Goal: Check status: Check status

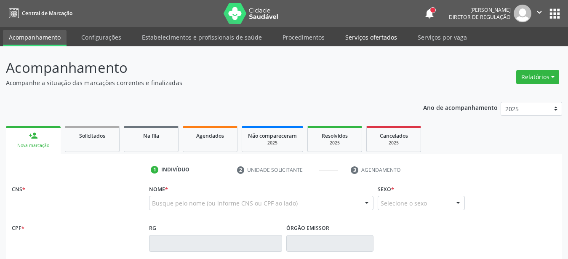
click at [369, 36] on link "Serviços ofertados" at bounding box center [371, 37] width 64 height 15
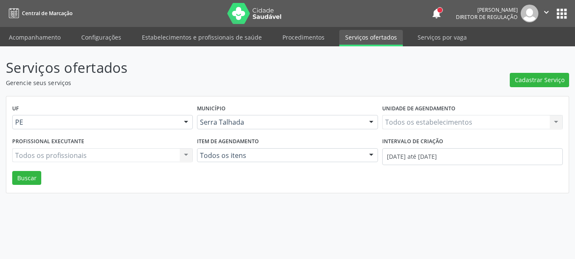
click at [403, 121] on div "Todos os estabelecimentos Todos os estabelecimentos Nenhum resultado encontrado…" at bounding box center [472, 122] width 181 height 14
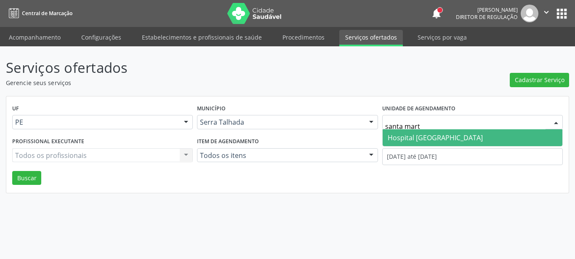
type input "santa marta"
click at [417, 135] on span "Hospital [GEOGRAPHIC_DATA]" at bounding box center [435, 137] width 95 height 9
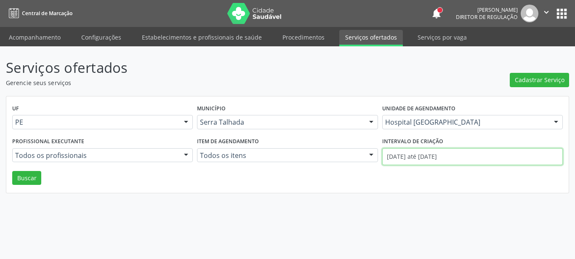
click at [421, 152] on input "[DATE] até [DATE]" at bounding box center [472, 156] width 181 height 17
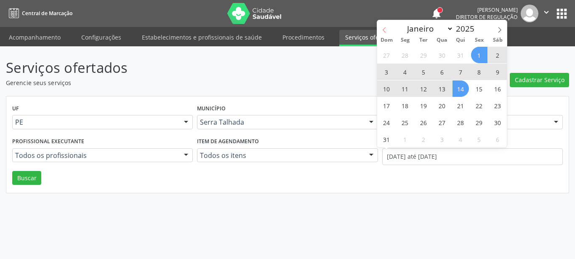
click at [383, 32] on icon at bounding box center [385, 30] width 6 height 6
select select "6"
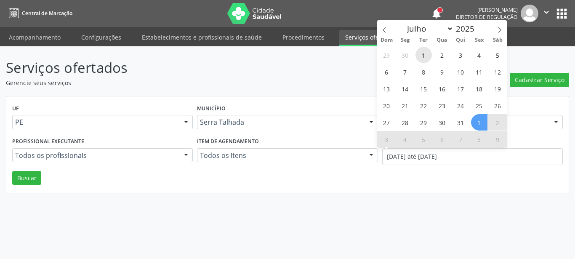
click at [426, 56] on span "1" at bounding box center [424, 55] width 16 height 16
type input "[DATE]"
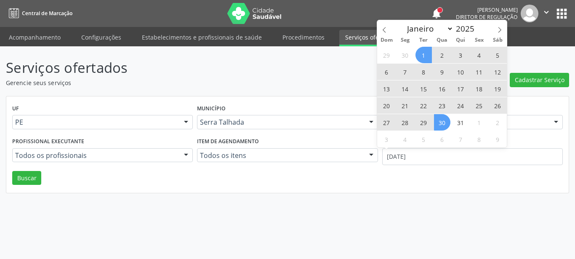
click at [447, 123] on span "30" at bounding box center [442, 122] width 16 height 16
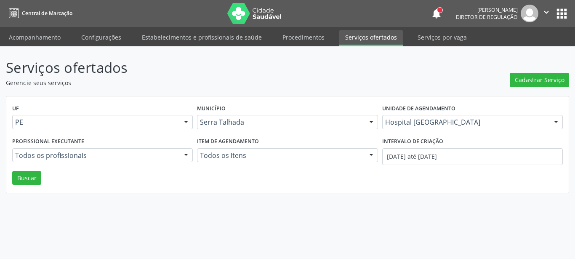
click at [31, 186] on div "UF PE PE Nenhum resultado encontrado para: " " Não há nenhuma opção para ser ex…" at bounding box center [287, 144] width 563 height 97
click at [29, 181] on button "Buscar" at bounding box center [26, 178] width 29 height 14
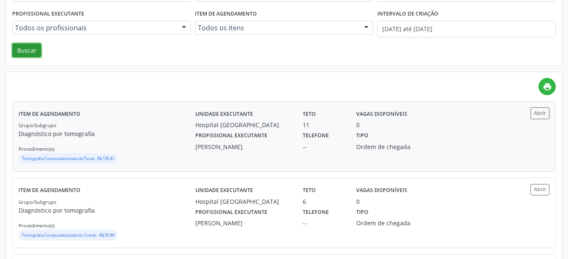
scroll to position [129, 0]
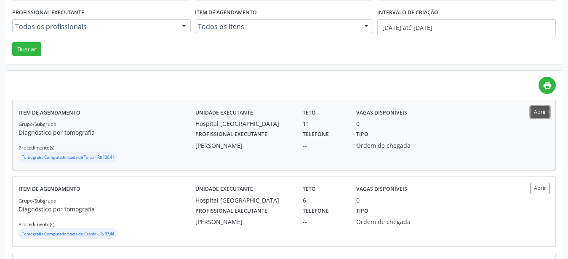
click at [536, 110] on button "Abrir" at bounding box center [540, 111] width 19 height 11
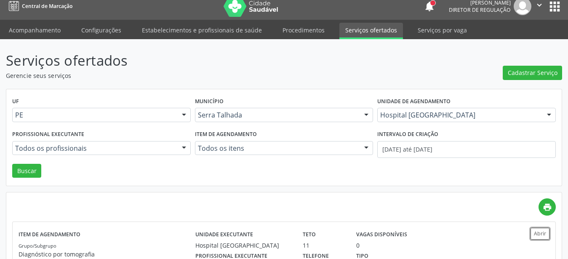
scroll to position [0, 0]
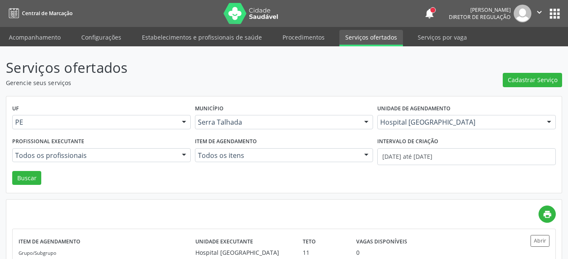
click at [553, 10] on button "apps" at bounding box center [555, 13] width 15 height 15
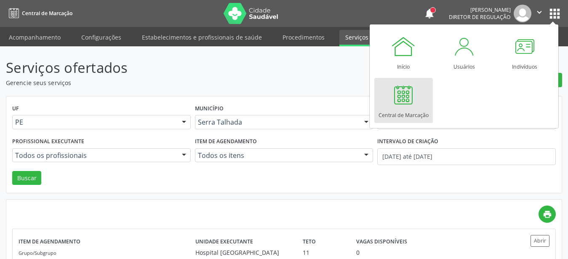
click at [404, 106] on div at bounding box center [403, 94] width 25 height 25
